Goal: Check status

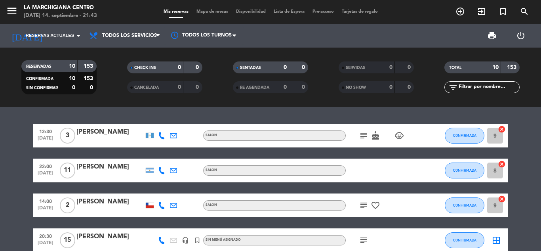
click at [362, 136] on icon "subject" at bounding box center [364, 136] width 10 height 10
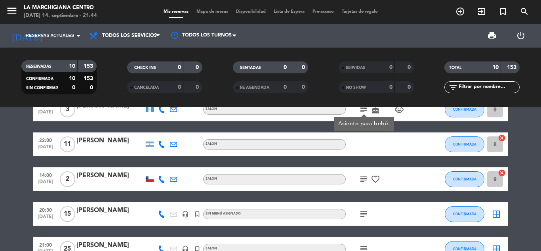
scroll to position [79, 0]
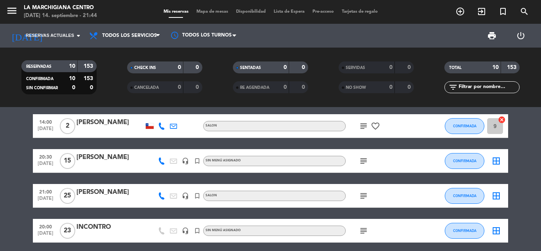
click at [363, 129] on icon "subject" at bounding box center [364, 126] width 10 height 10
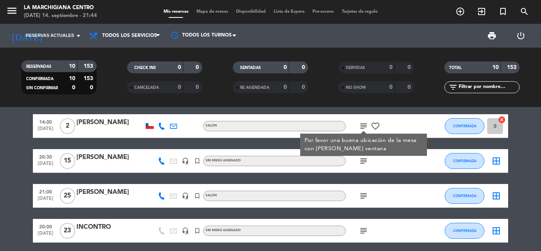
click at [362, 166] on div "subject" at bounding box center [381, 160] width 71 height 23
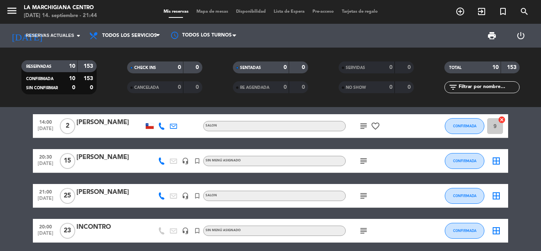
click at [365, 159] on icon "subject" at bounding box center [364, 161] width 10 height 10
click at [360, 200] on div "subject" at bounding box center [381, 195] width 71 height 23
click at [364, 198] on icon "subject" at bounding box center [364, 196] width 10 height 10
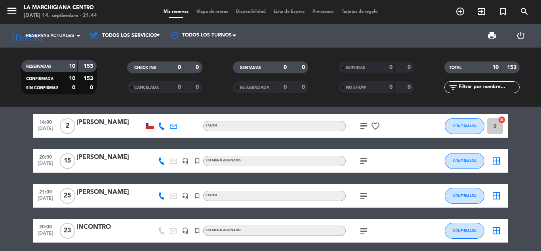
click at [366, 230] on icon "subject" at bounding box center [364, 231] width 10 height 10
click at [537, 150] on bookings-row "12:30 [DATE] [DATE][PERSON_NAME] SALON subject cake child_care CONFIRMADA 9 can…" at bounding box center [270, 213] width 541 height 338
